Goal: Information Seeking & Learning: Find specific fact

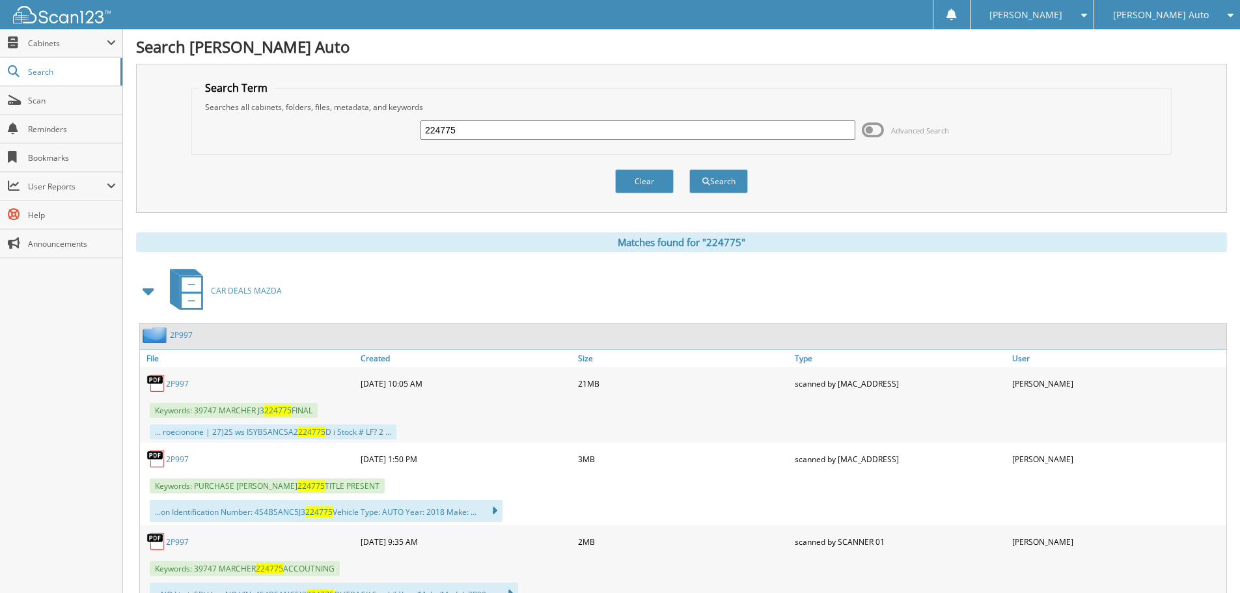
click at [499, 130] on input "224775" at bounding box center [638, 130] width 435 height 20
type input "580716"
click at [690, 169] on button "Search" at bounding box center [719, 181] width 59 height 24
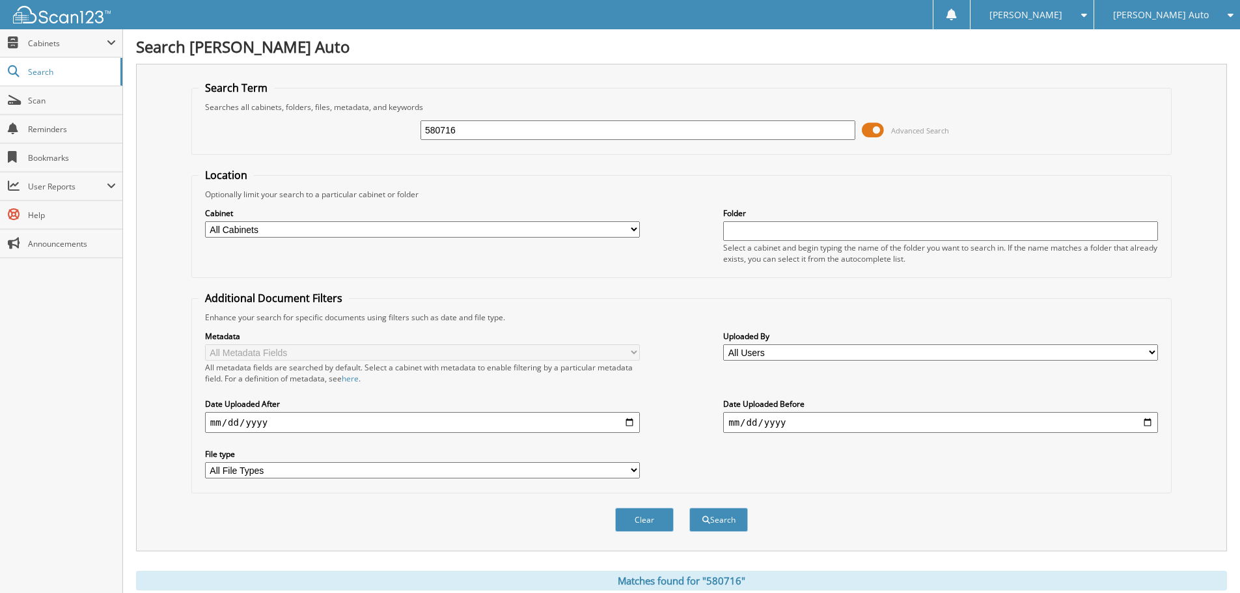
click at [874, 129] on span at bounding box center [873, 130] width 22 height 20
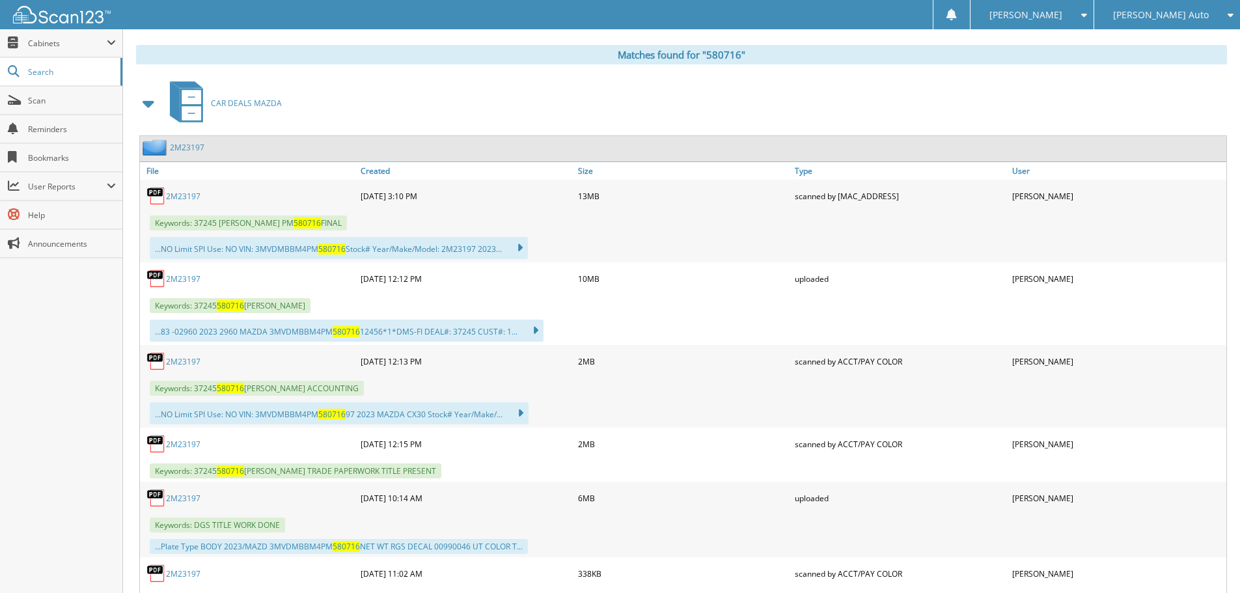
scroll to position [195, 0]
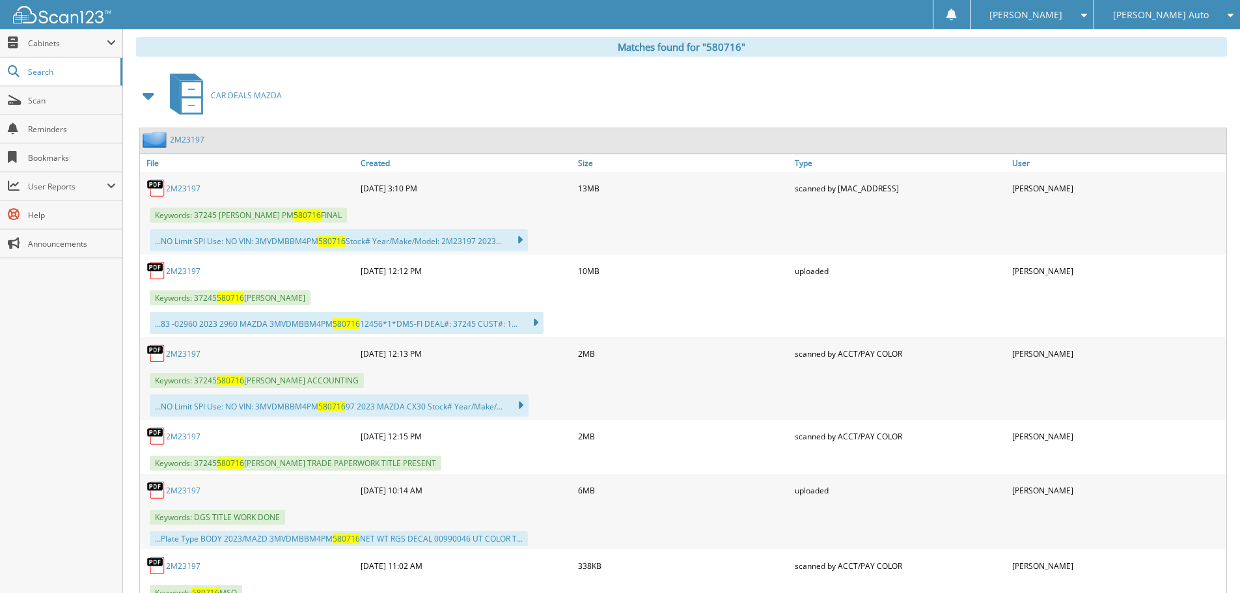
click at [185, 355] on link "2M23197" at bounding box center [183, 353] width 35 height 11
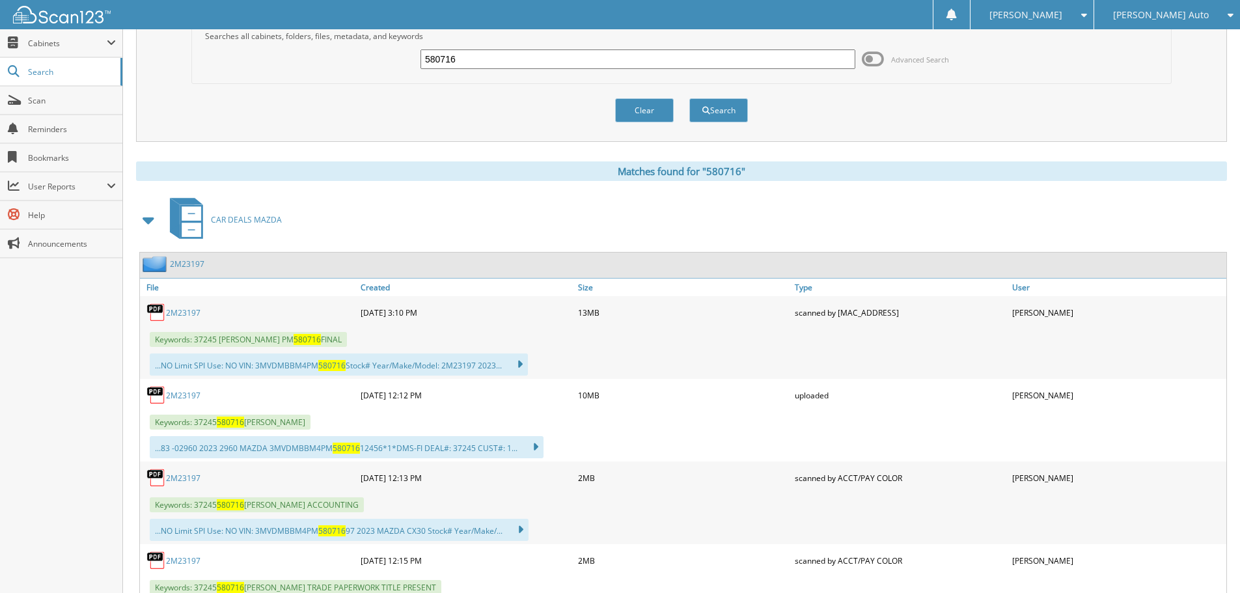
scroll to position [0, 0]
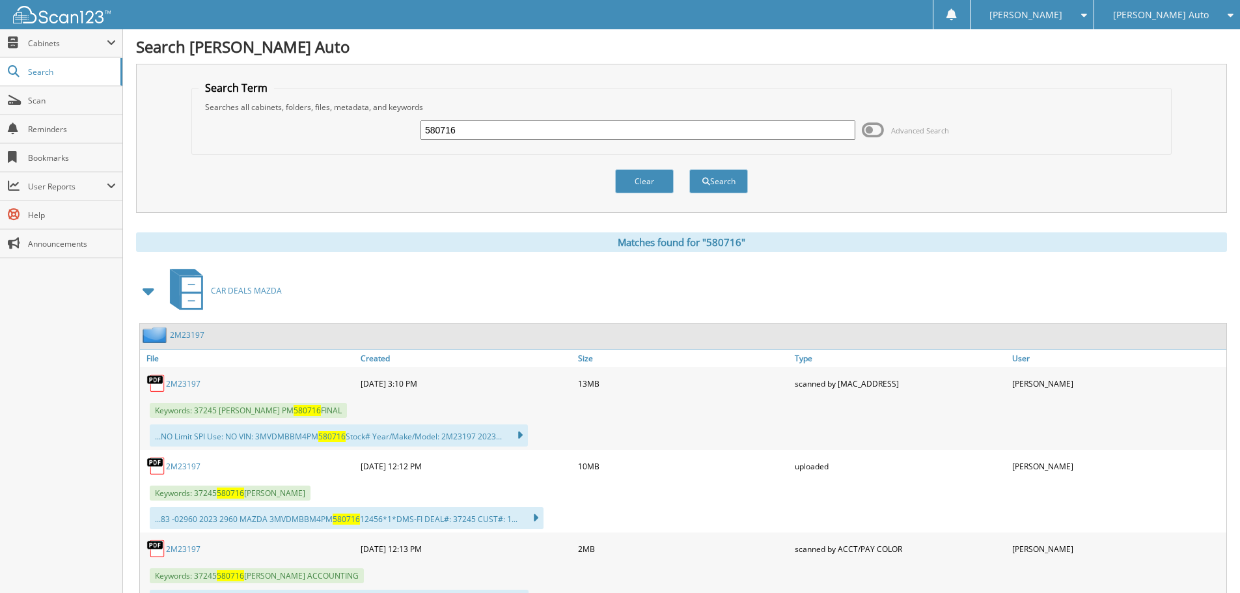
click at [485, 129] on input "580716" at bounding box center [638, 130] width 435 height 20
type input "788989"
click at [690, 169] on button "Search" at bounding box center [719, 181] width 59 height 24
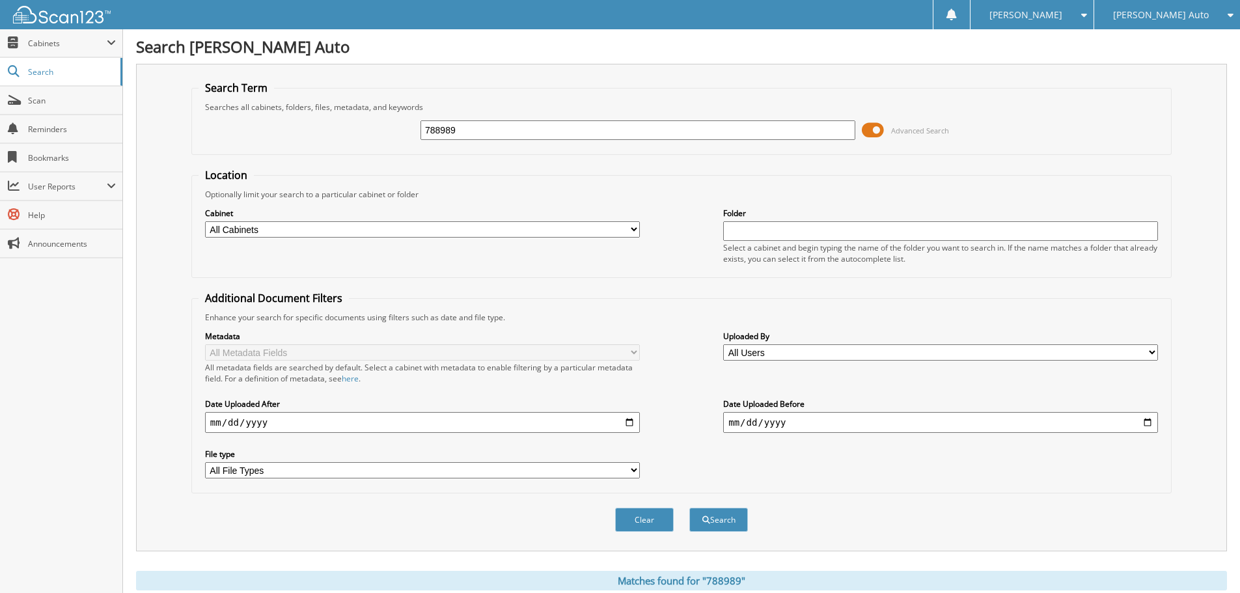
click at [869, 131] on span at bounding box center [873, 130] width 22 height 20
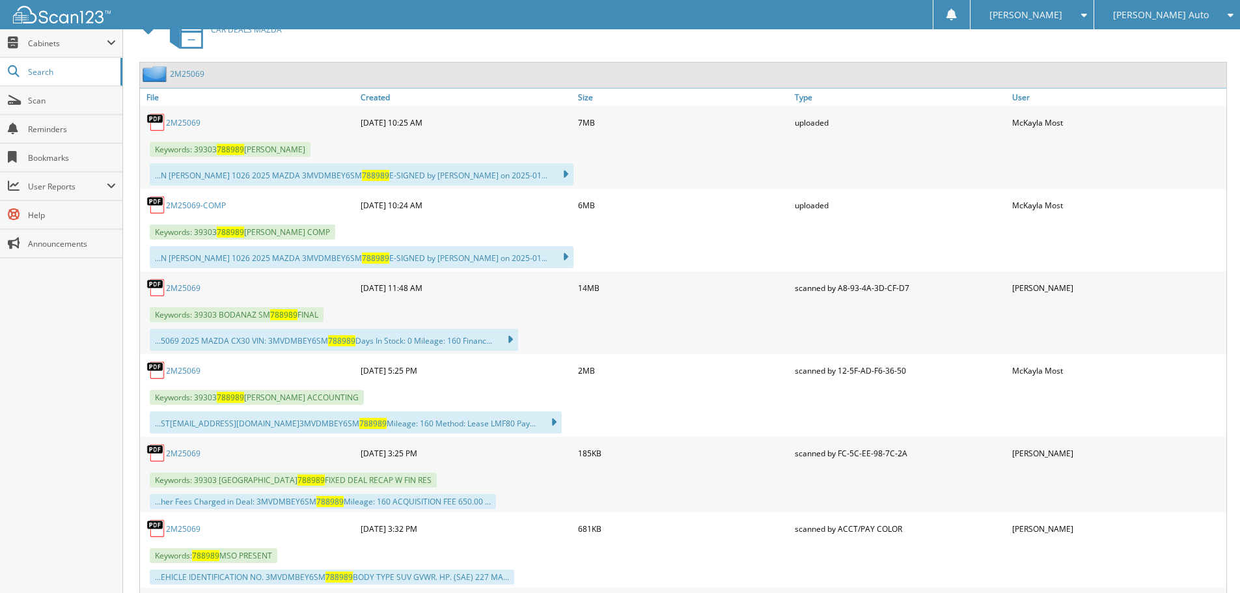
scroll to position [260, 0]
click at [180, 371] on link "2M25069" at bounding box center [183, 371] width 35 height 11
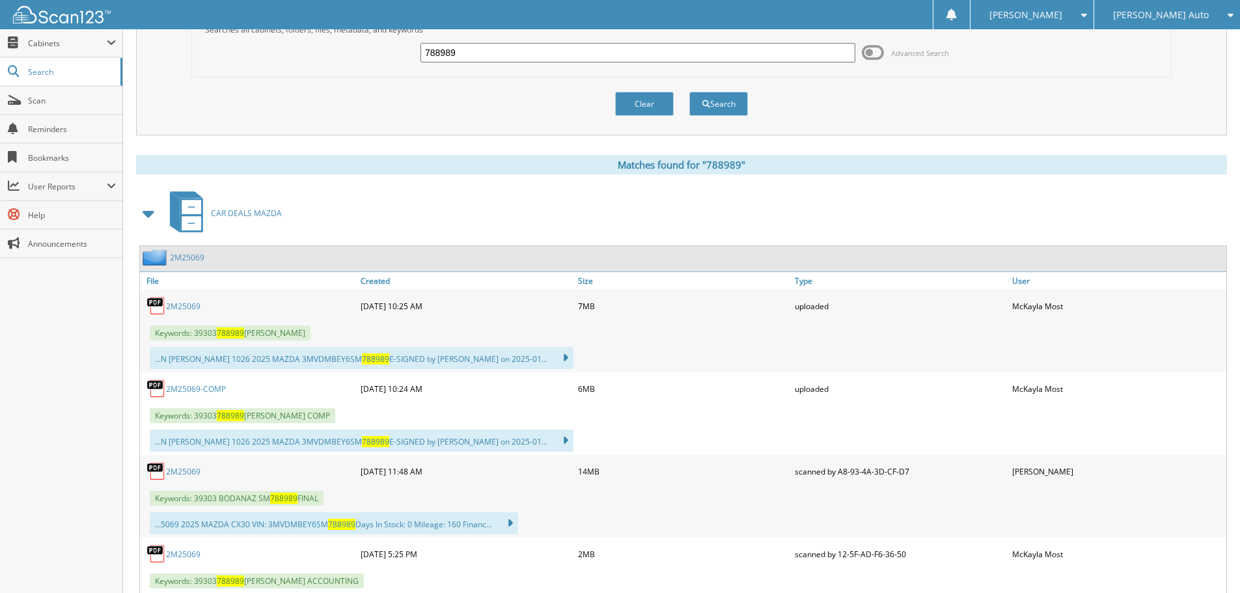
scroll to position [0, 0]
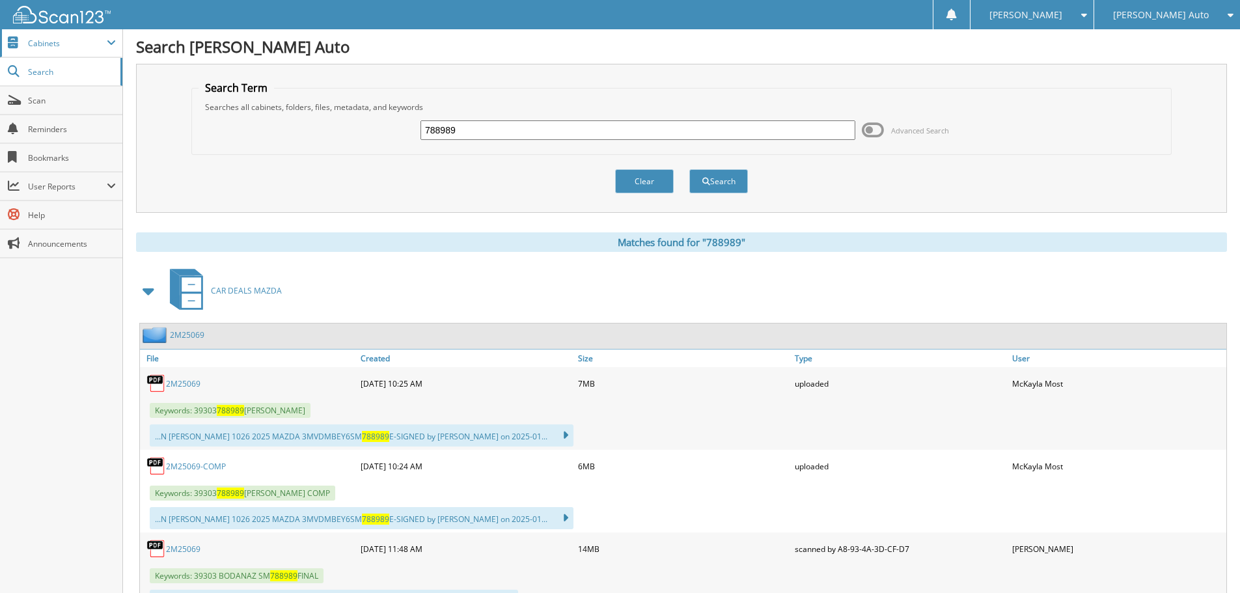
click at [44, 42] on span "Cabinets" at bounding box center [67, 43] width 79 height 11
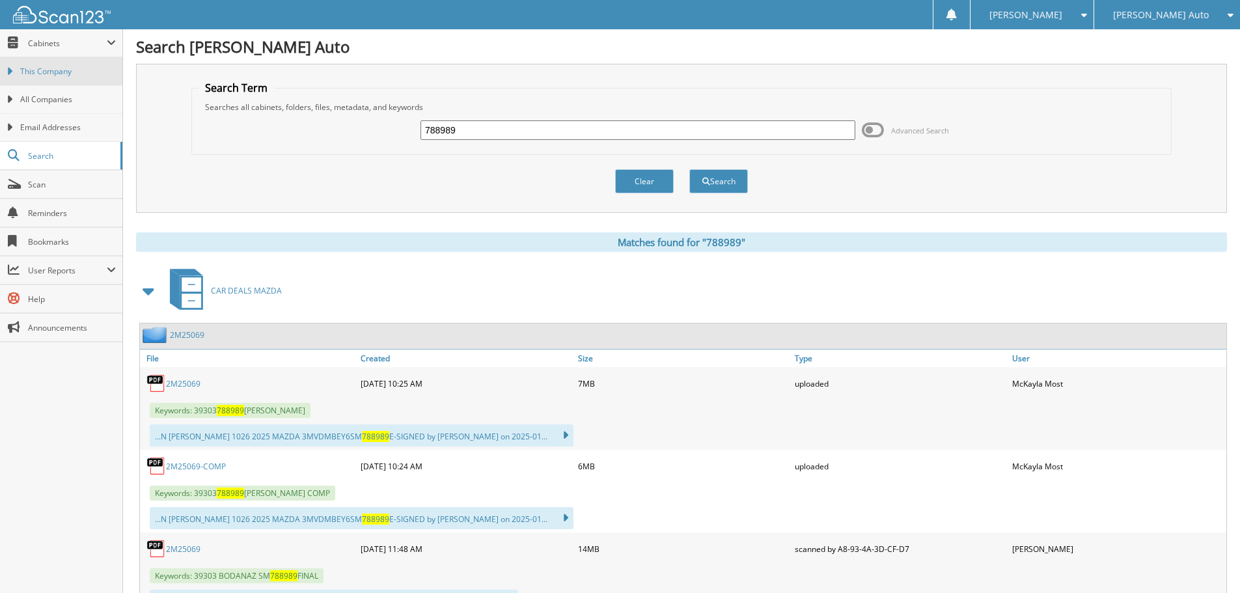
click at [41, 72] on span "This Company" at bounding box center [68, 72] width 96 height 12
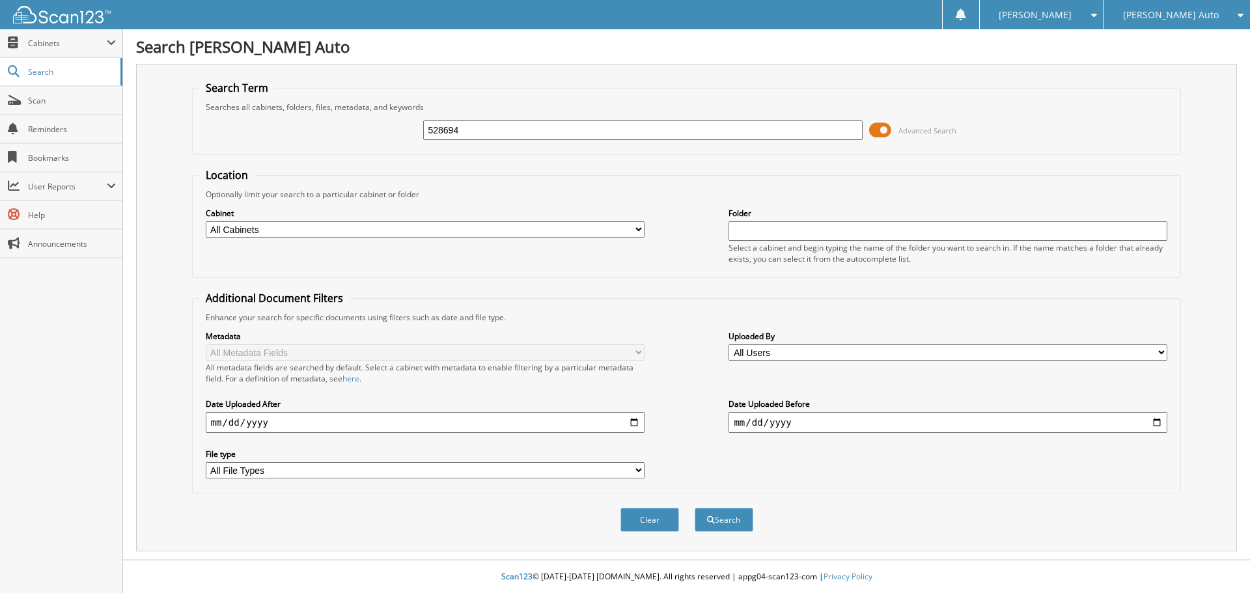
type input "528694"
click at [695, 508] on button "Search" at bounding box center [724, 520] width 59 height 24
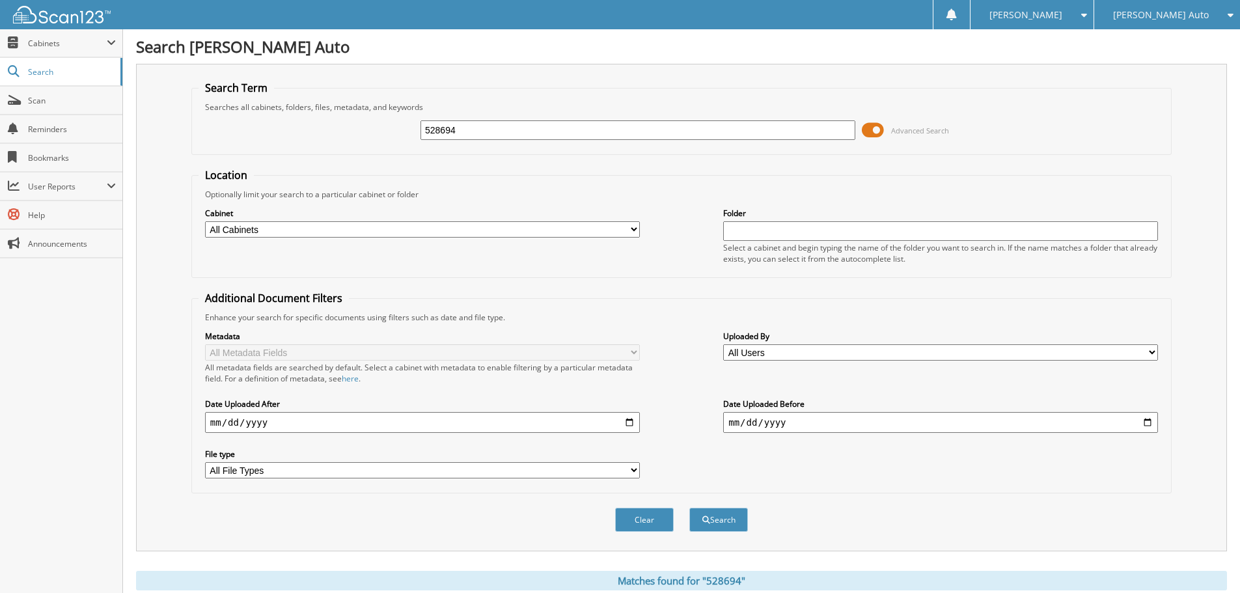
click at [880, 130] on span at bounding box center [873, 130] width 22 height 20
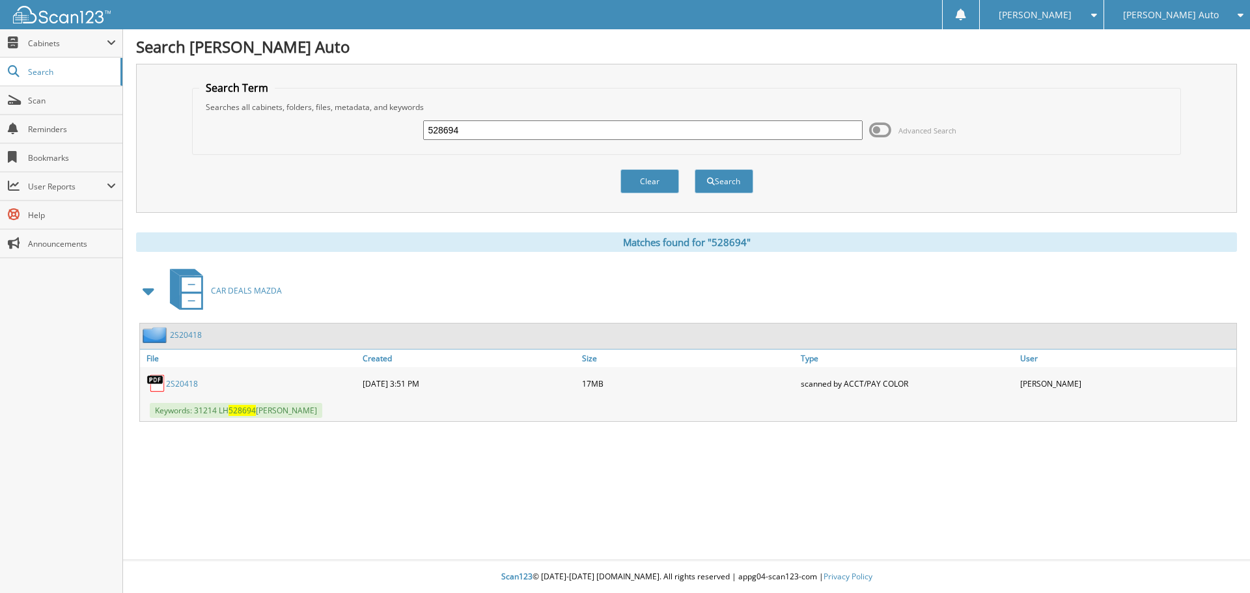
click at [173, 380] on link "2S20418" at bounding box center [182, 383] width 32 height 11
